Goal: Transaction & Acquisition: Purchase product/service

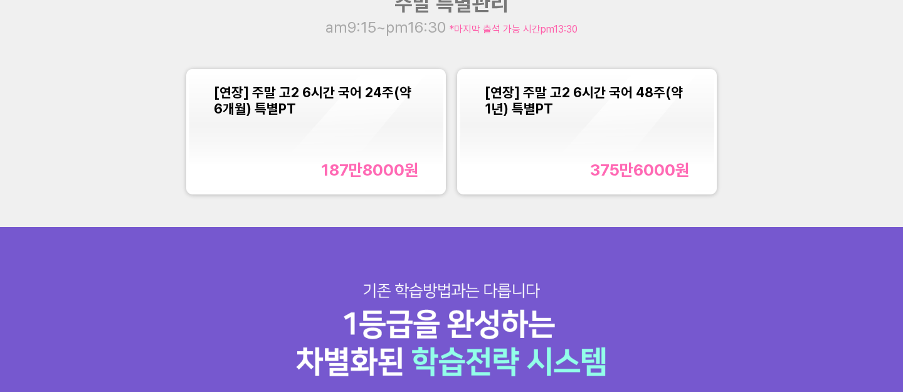
scroll to position [1282, 0]
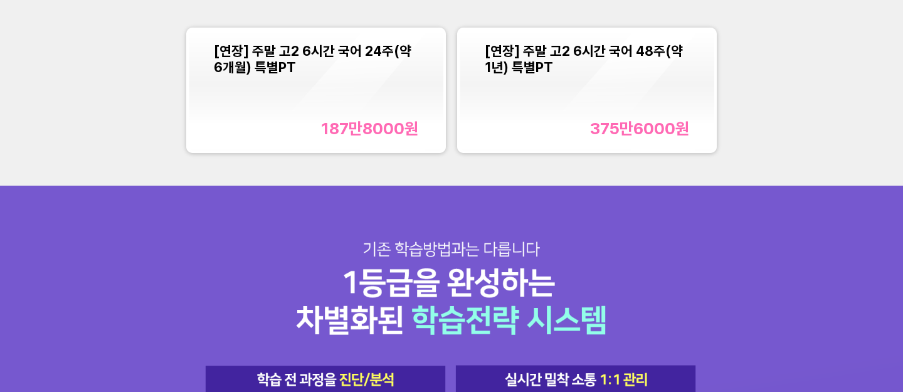
click at [381, 82] on div "[연장] 주말 고2 6시간 국어 24주(약 6개월) 특별PT 187만8000 원" at bounding box center [316, 90] width 204 height 95
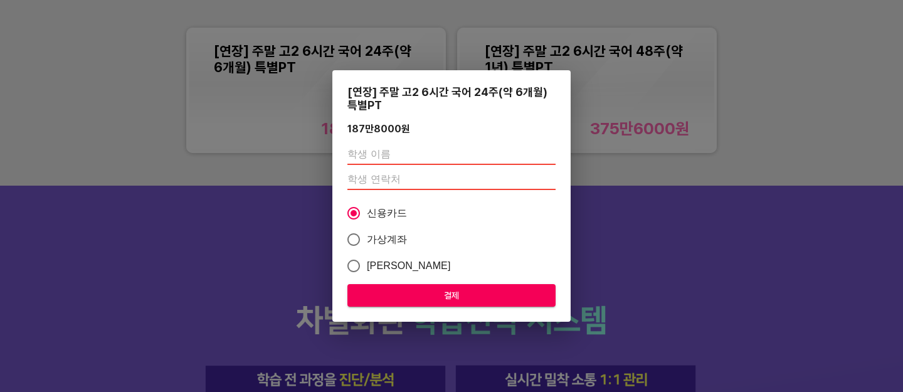
click at [387, 247] on label "가상계좌" at bounding box center [443, 239] width 205 height 26
click at [367, 247] on input "가상계좌" at bounding box center [354, 239] width 26 height 26
radio input "true"
click at [424, 294] on span "결제" at bounding box center [452, 296] width 188 height 16
click at [444, 164] on input "text" at bounding box center [452, 155] width 208 height 20
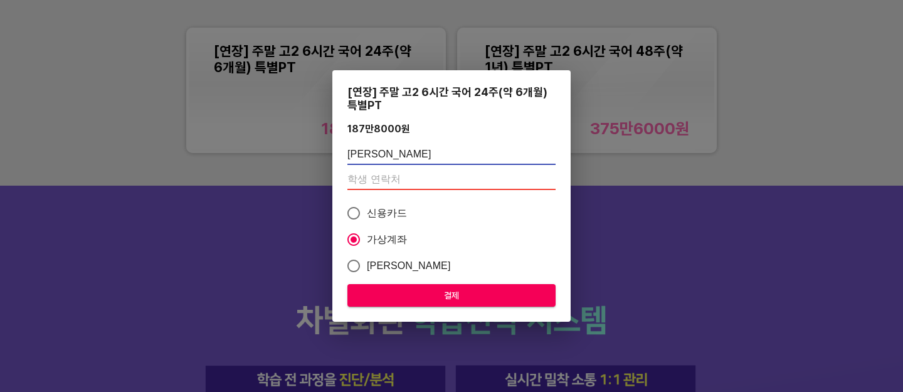
type input "[PERSON_NAME]"
click at [447, 179] on input "number" at bounding box center [452, 180] width 208 height 20
type input "2"
type input "-1"
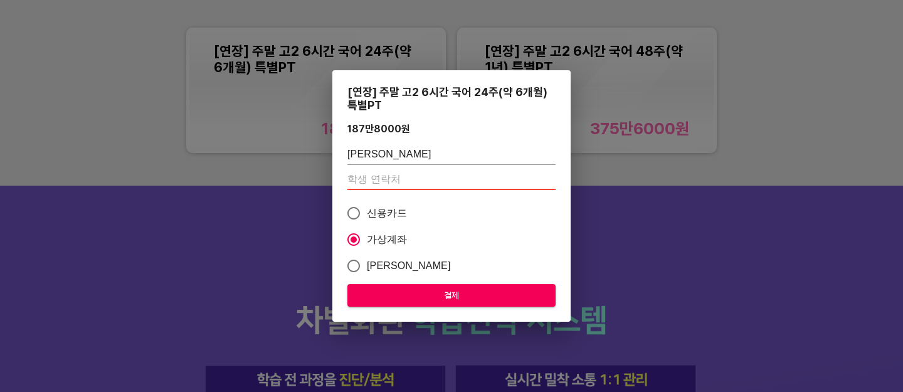
click at [457, 187] on input "number" at bounding box center [452, 180] width 208 height 20
click at [457, 188] on input "number" at bounding box center [452, 180] width 208 height 20
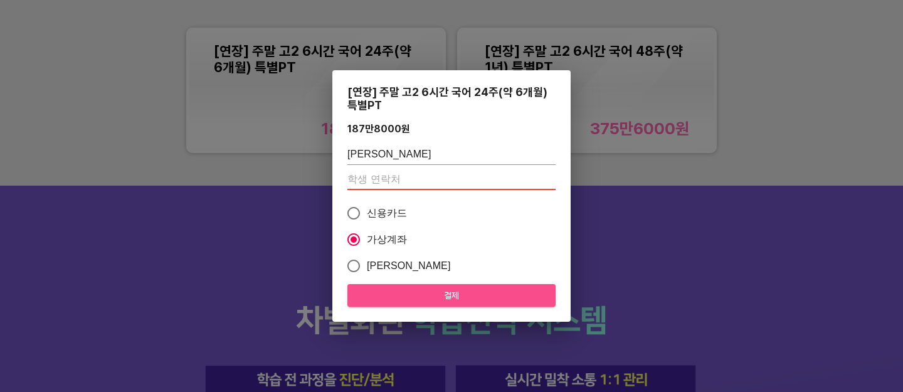
click at [443, 303] on span "결제" at bounding box center [452, 296] width 188 height 16
